Goal: Task Accomplishment & Management: Manage account settings

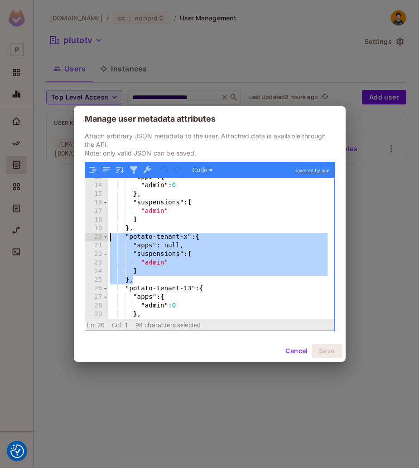
scroll to position [109, 0]
click at [253, 236] on div ""apps" : { "admin" : 0 } , "suspensions" : [ "admin" ] } , "potato-tenant-x" : …" at bounding box center [217, 248] width 219 height 141
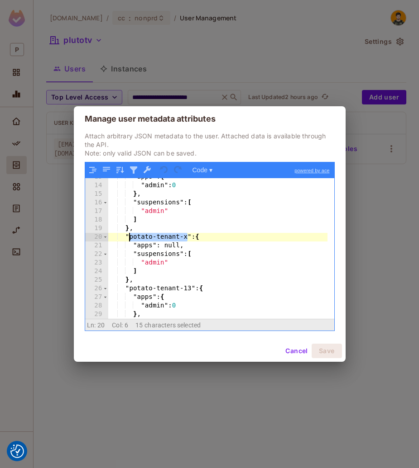
drag, startPoint x: 187, startPoint y: 236, endPoint x: 129, endPoint y: 236, distance: 57.9
click at [129, 236] on div ""apps" : { "admin" : 0 } , "suspensions" : [ "admin" ] } , "potato-tenant-x" : …" at bounding box center [217, 252] width 219 height 158
click at [207, 267] on div ""apps" : { "admin" : 0 } , "suspensions" : [ "admin" ] } , "potato-tenant-x" : …" at bounding box center [217, 252] width 219 height 158
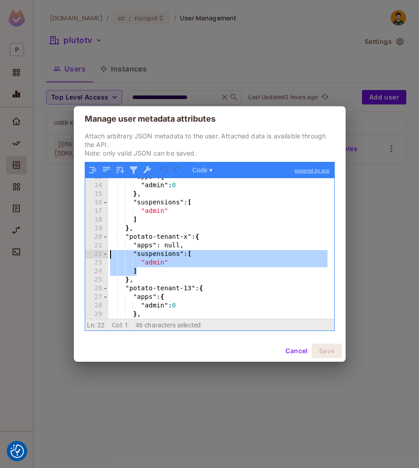
drag, startPoint x: 154, startPoint y: 272, endPoint x: 77, endPoint y: 253, distance: 79.2
click at [77, 253] on div "Attach arbitrary JSON metadata to the user. Attached data is available through …" at bounding box center [210, 236] width 272 height 209
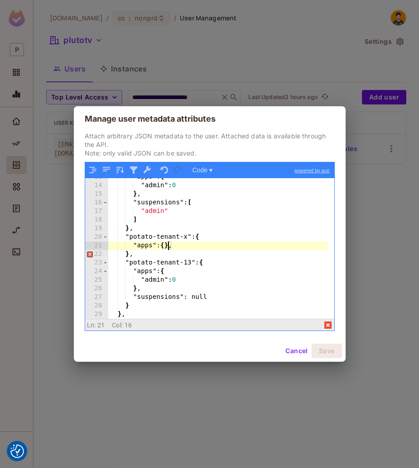
type textarea "*"
click at [227, 265] on div ""apps" : { "admin" : 0 } , "suspensions" : [ "admin" ] } , "potato-tenant-x" : …" at bounding box center [217, 252] width 219 height 158
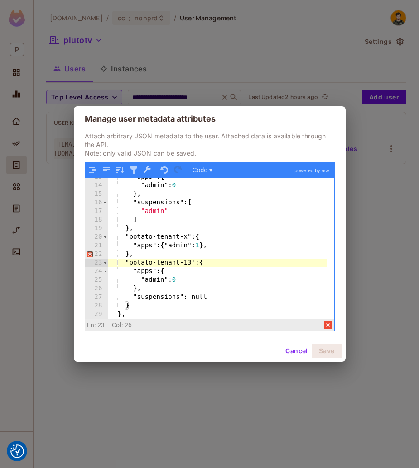
click at [196, 249] on div ""apps" : { "admin" : 0 } , "suspensions" : [ "admin" ] } , "potato-tenant-x" : …" at bounding box center [217, 252] width 219 height 158
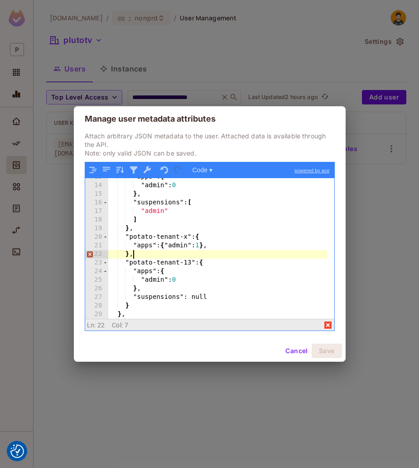
click at [196, 254] on div ""apps" : { "admin" : 0 } , "suspensions" : [ "admin" ] } , "potato-tenant-x" : …" at bounding box center [217, 252] width 219 height 158
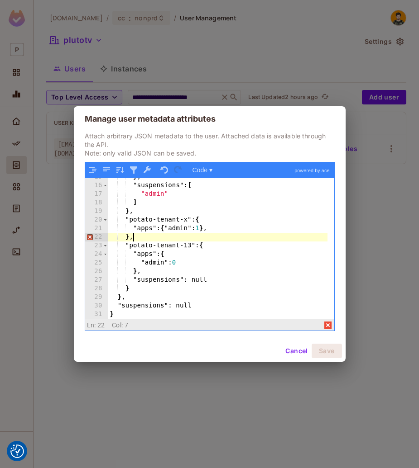
scroll to position [126, 0]
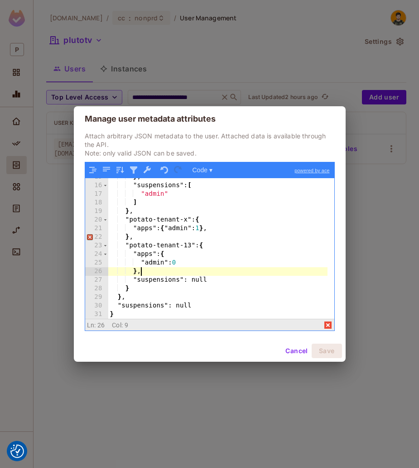
click at [180, 272] on div "} , "suspensions" : [ "admin" ] } , "potato-tenant-x" : { "apps" : { "admin" : …" at bounding box center [217, 252] width 219 height 158
click at [156, 243] on div "} , "suspensions" : [ "admin" ] } , "potato-tenant-x" : { "apps" : { "admin" : …" at bounding box center [217, 252] width 219 height 158
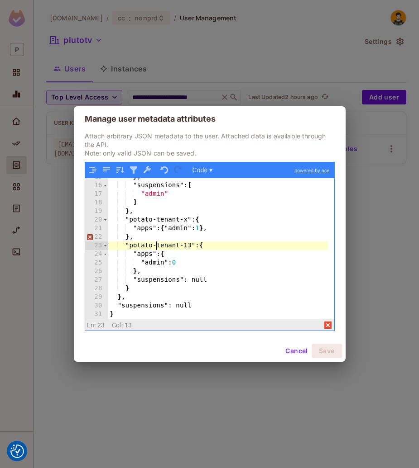
click at [166, 240] on div "} , "suspensions" : [ "admin" ] } , "potato-tenant-x" : { "apps" : { "admin" : …" at bounding box center [217, 252] width 219 height 158
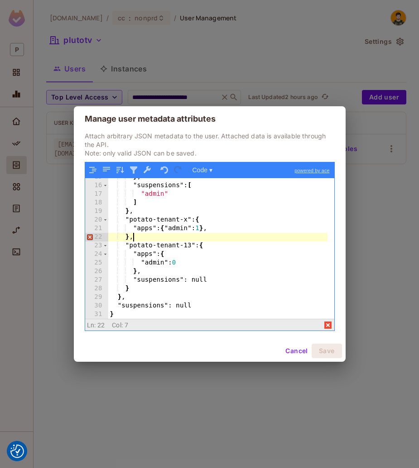
click at [237, 229] on div "} , "suspensions" : [ "admin" ] } , "potato-tenant-x" : { "apps" : { "admin" : …" at bounding box center [217, 252] width 219 height 158
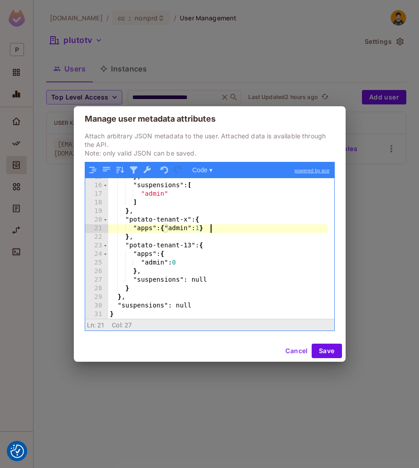
click at [329, 343] on div "Cancel Save" at bounding box center [210, 351] width 272 height 22
click at [329, 351] on button "Save" at bounding box center [326, 351] width 30 height 14
